Goal: Book appointment/travel/reservation

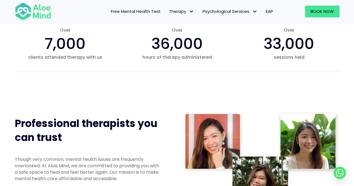
scroll to position [84, 0]
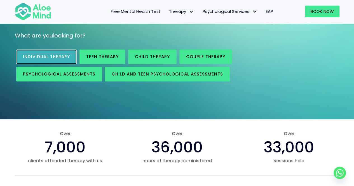
click at [68, 62] on link "Individual therapy" at bounding box center [46, 56] width 60 height 15
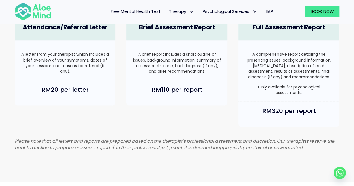
scroll to position [447, 0]
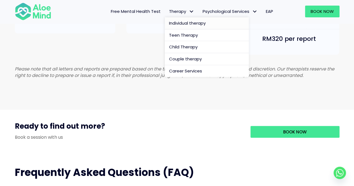
click at [180, 23] on span "Individual therapy" at bounding box center [187, 23] width 37 height 6
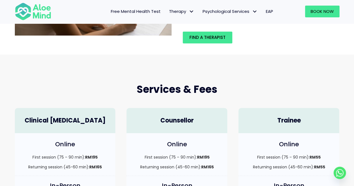
scroll to position [84, 0]
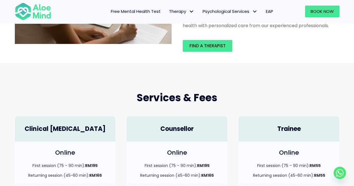
click at [208, 56] on div "Find a therapist" at bounding box center [261, 45] width 168 height 23
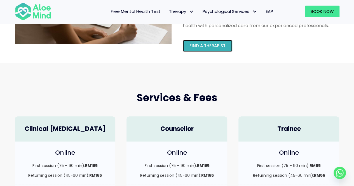
click at [211, 48] on span "Find a therapist" at bounding box center [207, 46] width 36 height 6
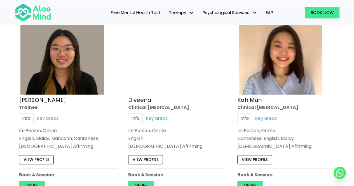
scroll to position [336, 0]
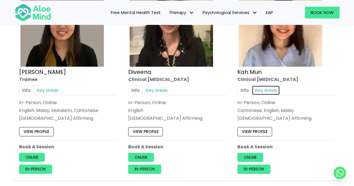
click at [270, 91] on link "Key areas" at bounding box center [266, 90] width 28 height 10
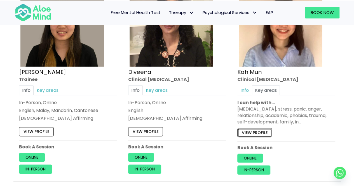
click at [270, 128] on link "View profile" at bounding box center [254, 132] width 35 height 9
click at [166, 90] on link "Key areas" at bounding box center [157, 90] width 28 height 10
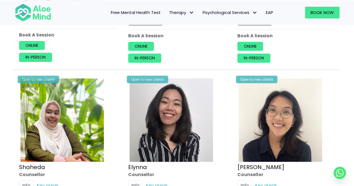
scroll to position [503, 0]
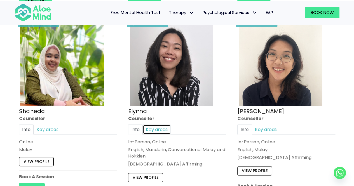
click at [159, 127] on link "Key areas" at bounding box center [157, 129] width 28 height 10
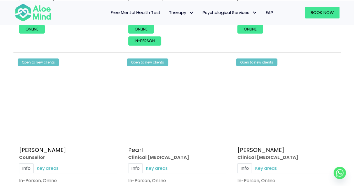
scroll to position [1119, 0]
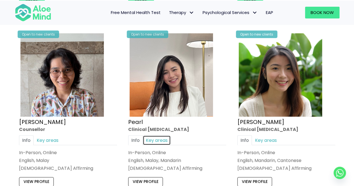
click at [167, 135] on link "Key areas" at bounding box center [157, 140] width 28 height 10
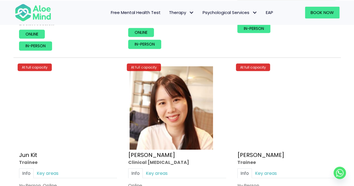
scroll to position [2125, 0]
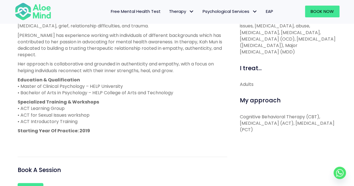
scroll to position [252, 0]
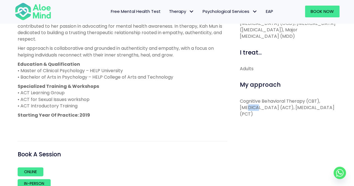
drag, startPoint x: 249, startPoint y: 105, endPoint x: 262, endPoint y: 111, distance: 14.4
click at [262, 111] on p "Cognitive Behavioral Therapy (CBT), [MEDICAL_DATA] (ACT), [MEDICAL_DATA] (PCT)" at bounding box center [288, 108] width 96 height 20
click at [262, 111] on p "Cognitive Behavioral Therapy (CBT), Acceptance and Commitment Therapy (ACT), Pe…" at bounding box center [288, 108] width 96 height 20
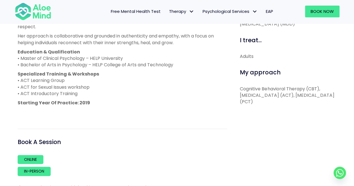
scroll to position [280, 0]
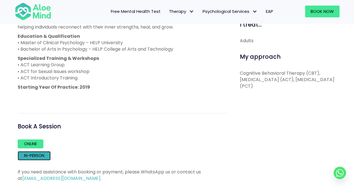
click at [41, 155] on link "In-person" at bounding box center [34, 155] width 33 height 9
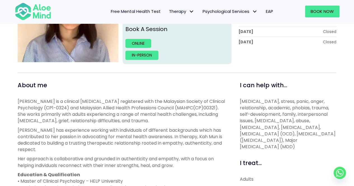
scroll to position [112, 0]
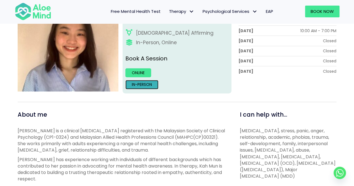
click at [147, 86] on link "In-person" at bounding box center [141, 84] width 33 height 9
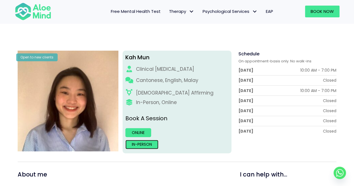
scroll to position [84, 0]
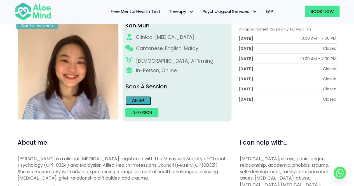
click at [141, 102] on link "Online" at bounding box center [138, 100] width 26 height 9
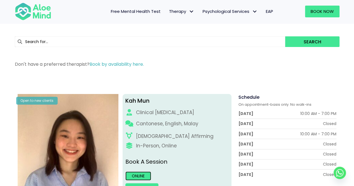
scroll to position [0, 0]
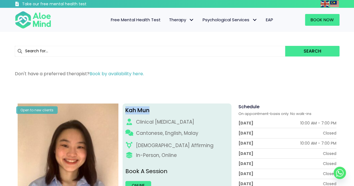
drag, startPoint x: 152, startPoint y: 111, endPoint x: 126, endPoint y: 113, distance: 25.5
click at [126, 113] on div "Kah Mun" at bounding box center [176, 110] width 103 height 8
copy div "Kah Mun"
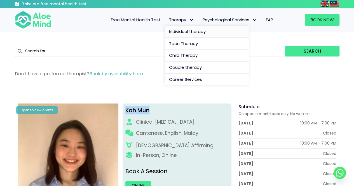
click at [177, 33] on span "Individual therapy" at bounding box center [187, 32] width 37 height 6
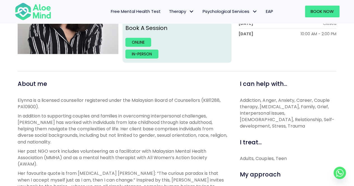
scroll to position [196, 0]
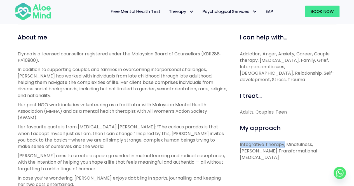
drag, startPoint x: 238, startPoint y: 138, endPoint x: 284, endPoint y: 138, distance: 45.6
copy p "Integrative Therapy,"
click at [197, 60] on p "Elynna is a licensed counsellor registered under the Malaysian Board of Counsel…" at bounding box center [122, 57] width 209 height 13
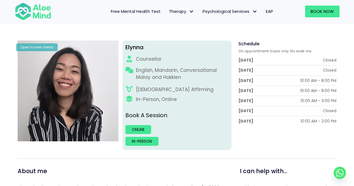
scroll to position [28, 0]
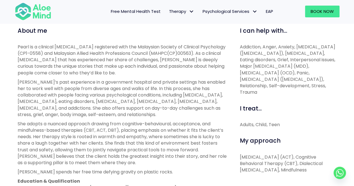
scroll to position [224, 0]
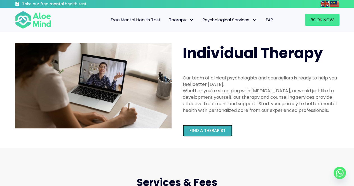
click at [203, 128] on span "Find a therapist" at bounding box center [207, 131] width 36 height 6
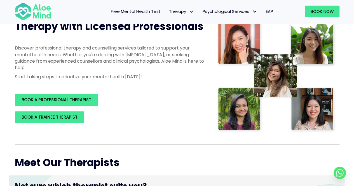
scroll to position [84, 0]
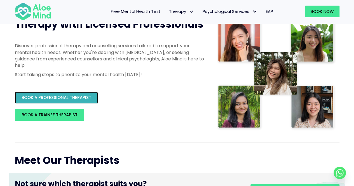
click at [82, 97] on span "BOOK A PROFESSIONAL THERAPIST" at bounding box center [57, 98] width 70 height 6
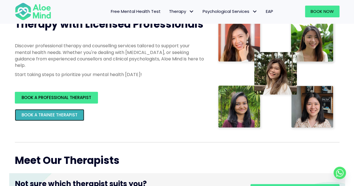
click at [36, 121] on link "BOOK A TRAINEE THERAPIST" at bounding box center [49, 115] width 69 height 12
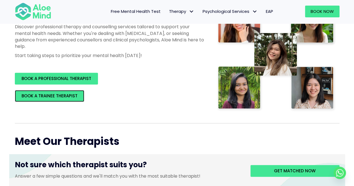
scroll to position [112, 0]
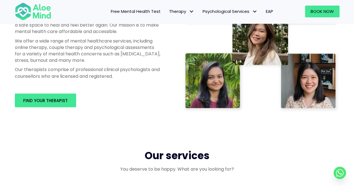
scroll to position [336, 0]
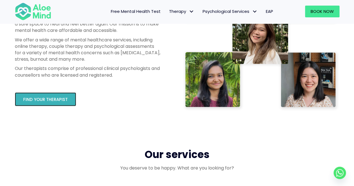
click at [59, 99] on span "Find your therapist" at bounding box center [45, 99] width 44 height 6
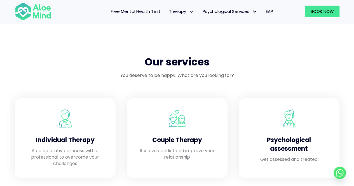
scroll to position [419, 0]
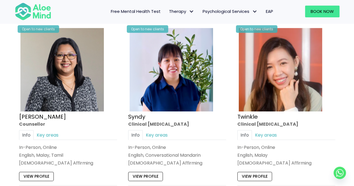
scroll to position [1314, 0]
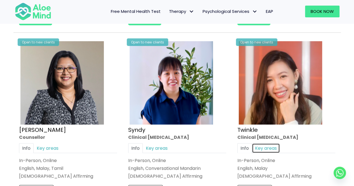
click at [265, 143] on link "Key areas" at bounding box center [266, 148] width 28 height 10
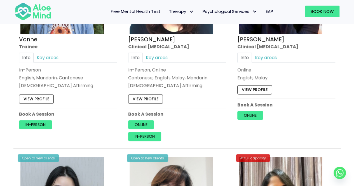
scroll to position [1566, 0]
